Goal: Consume media (video, audio): Consume media (video, audio)

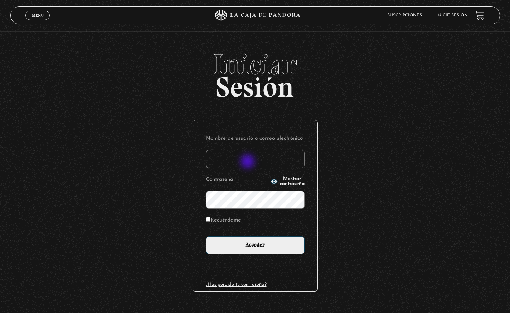
click at [248, 162] on input "Nombre de usuario o correo electrónico" at bounding box center [255, 159] width 99 height 18
type input "titagomez2010@hotmail.com"
click at [206, 237] on input "Acceder" at bounding box center [255, 246] width 99 height 18
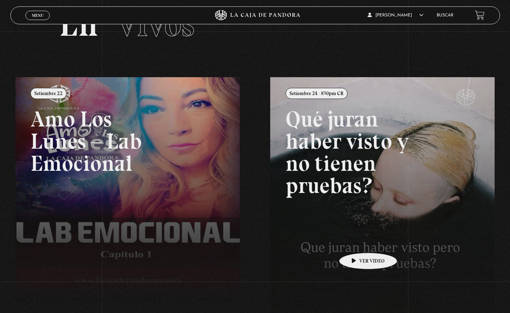
scroll to position [54, 0]
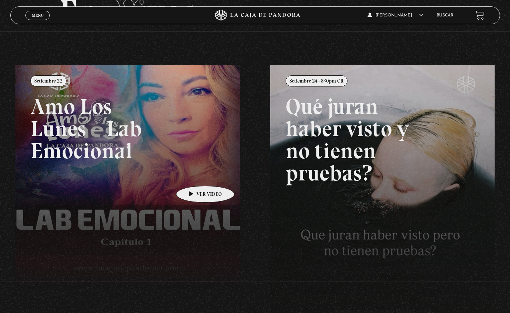
click at [193, 174] on link at bounding box center [270, 221] width 510 height 313
